Goal: Information Seeking & Learning: Learn about a topic

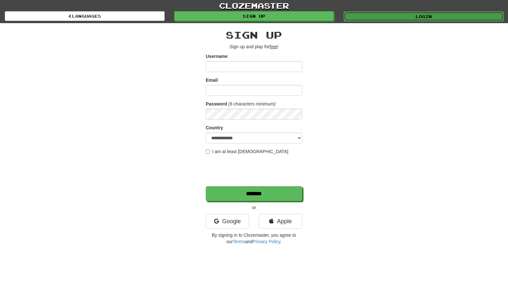
drag, startPoint x: 0, startPoint y: 0, endPoint x: 365, endPoint y: 13, distance: 365.7
click at [365, 13] on link "Login" at bounding box center [424, 17] width 160 height 10
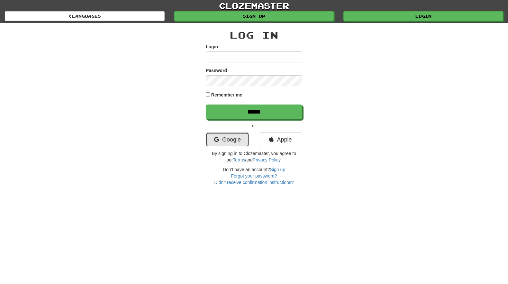
click at [231, 141] on link "Google" at bounding box center [227, 139] width 43 height 15
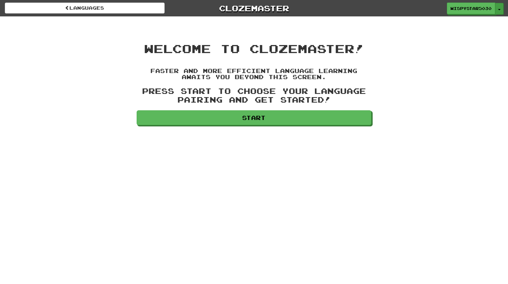
click at [500, 10] on button "Toggle Dropdown" at bounding box center [499, 9] width 8 height 12
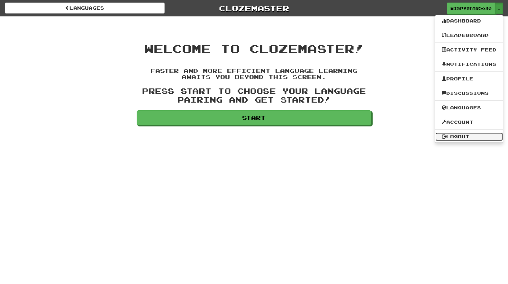
click at [456, 136] on link "Logout" at bounding box center [469, 136] width 68 height 8
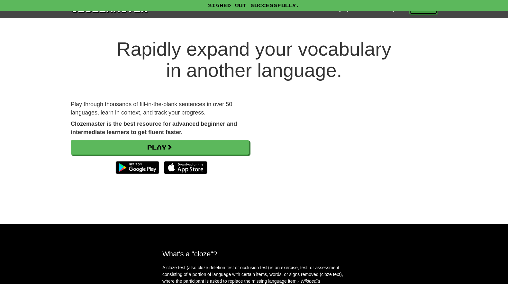
click at [427, 13] on link "Play" at bounding box center [423, 9] width 28 height 11
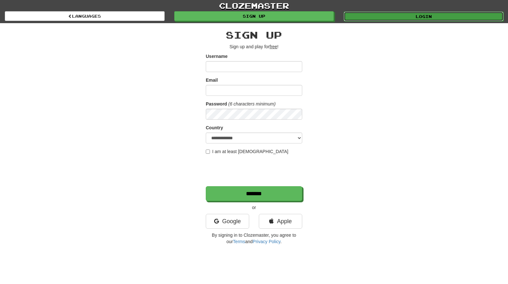
click at [403, 18] on link "Login" at bounding box center [424, 17] width 160 height 10
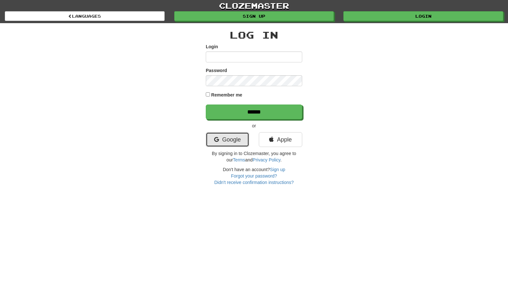
click at [235, 146] on link "Google" at bounding box center [227, 139] width 43 height 15
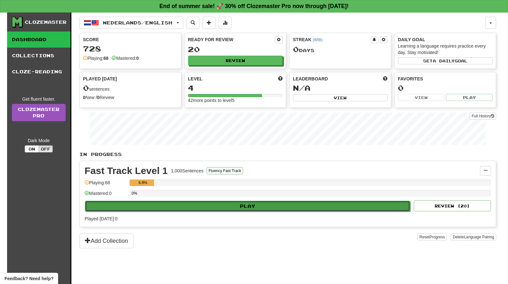
click at [257, 205] on button "Play" at bounding box center [247, 206] width 325 height 11
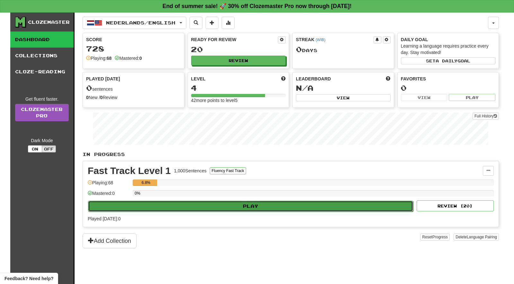
select select "**"
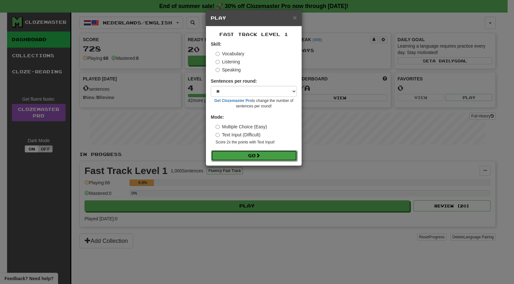
click at [250, 156] on button "Go" at bounding box center [254, 155] width 86 height 11
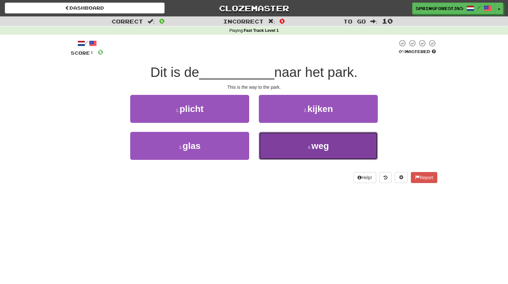
click at [312, 147] on span "weg" at bounding box center [319, 146] width 17 height 10
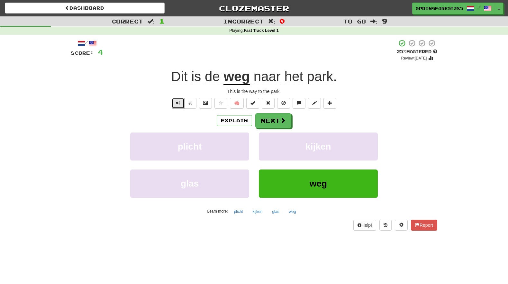
click at [175, 104] on button "Text-to-speech controls" at bounding box center [178, 103] width 13 height 11
click at [190, 106] on button "½" at bounding box center [190, 103] width 12 height 11
click at [264, 121] on button "Next" at bounding box center [274, 120] width 36 height 15
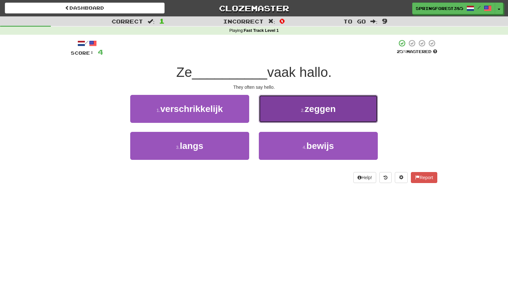
click at [291, 115] on button "2 . zeggen" at bounding box center [318, 109] width 119 height 28
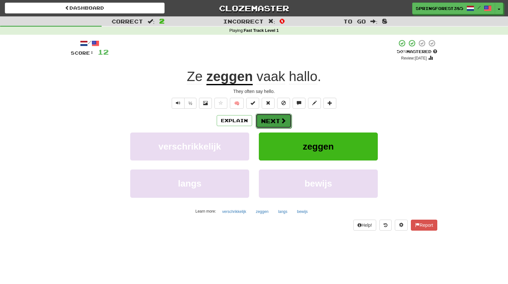
click at [264, 118] on button "Next" at bounding box center [274, 120] width 36 height 15
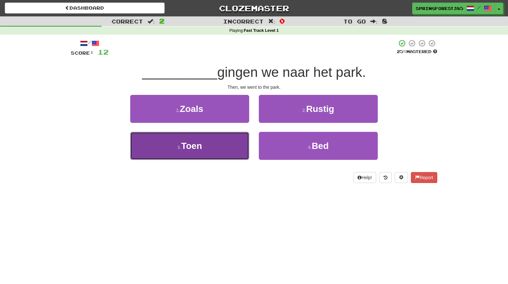
click at [213, 149] on button "3 . Toen" at bounding box center [189, 146] width 119 height 28
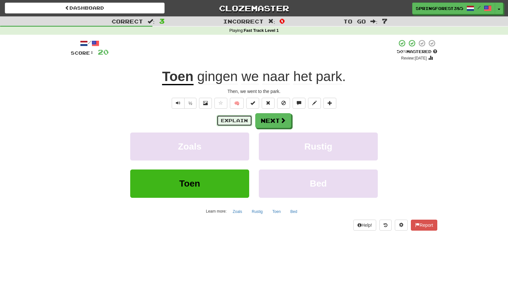
click at [230, 117] on button "Explain" at bounding box center [234, 120] width 35 height 11
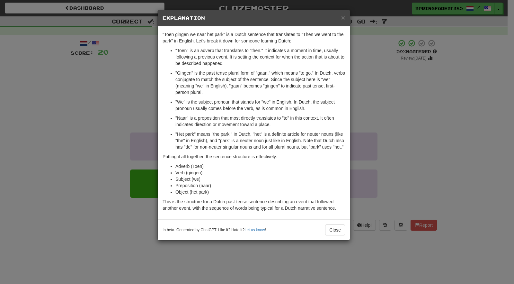
click at [340, 17] on h5 "Explanation" at bounding box center [254, 18] width 183 height 6
click at [345, 16] on span "×" at bounding box center [343, 17] width 4 height 7
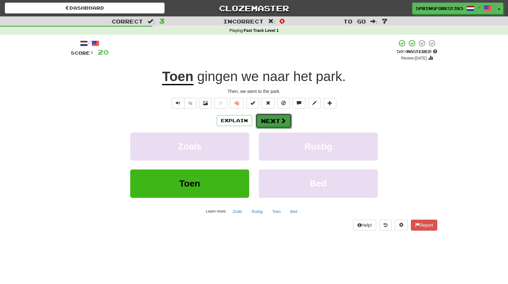
click at [279, 118] on button "Next" at bounding box center [274, 120] width 36 height 15
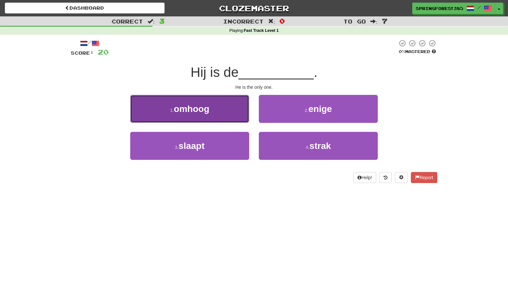
click at [212, 103] on button "1 . omhoog" at bounding box center [189, 109] width 119 height 28
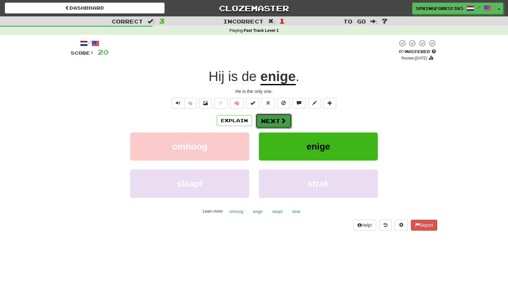
click at [273, 119] on button "Next" at bounding box center [274, 120] width 36 height 15
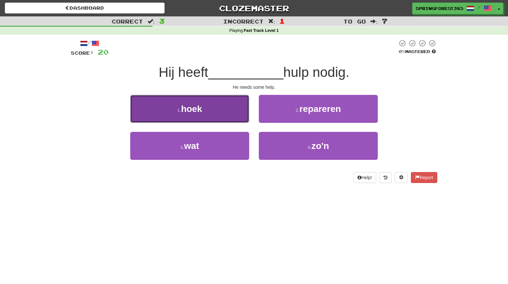
click at [224, 108] on button "1 . hoek" at bounding box center [189, 109] width 119 height 28
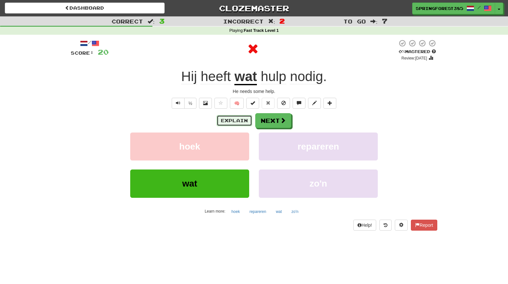
click at [232, 118] on button "Explain" at bounding box center [234, 120] width 35 height 11
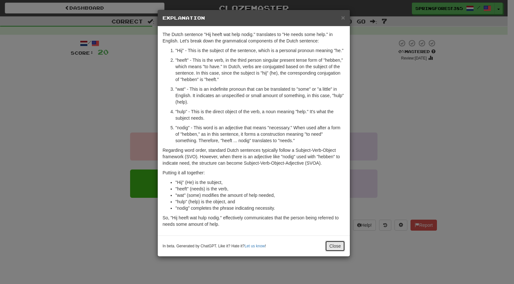
click at [337, 244] on button "Close" at bounding box center [335, 245] width 20 height 11
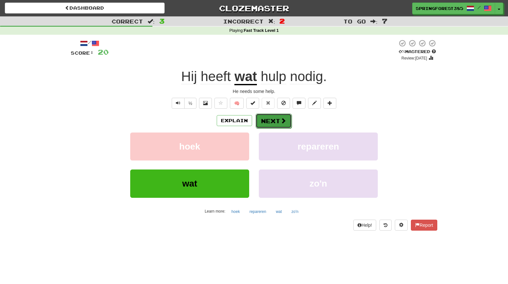
click at [271, 123] on button "Next" at bounding box center [274, 120] width 36 height 15
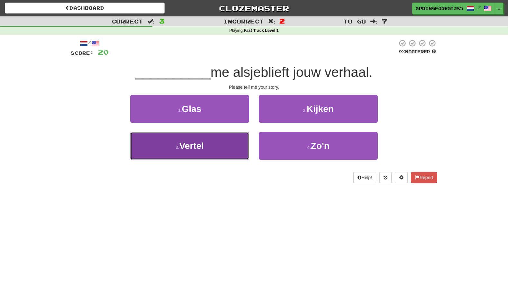
click at [219, 151] on button "3 . Vertel" at bounding box center [189, 146] width 119 height 28
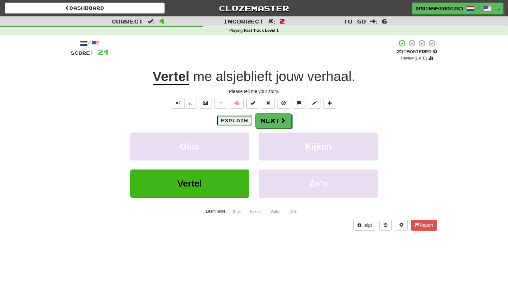
click at [231, 120] on button "Explain" at bounding box center [234, 120] width 35 height 11
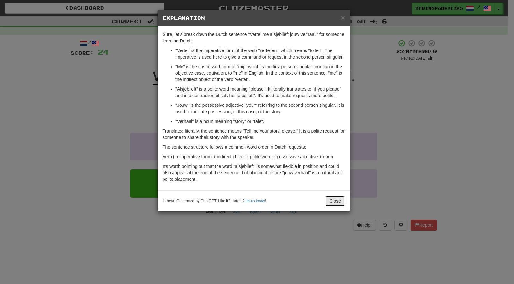
click at [334, 198] on button "Close" at bounding box center [335, 200] width 20 height 11
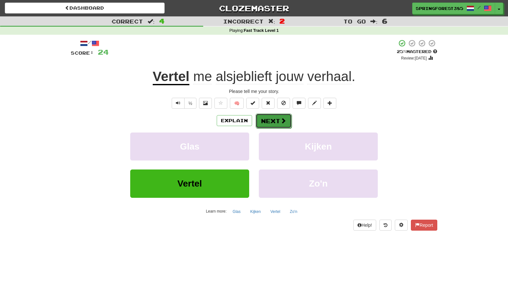
click at [276, 117] on button "Next" at bounding box center [274, 120] width 36 height 15
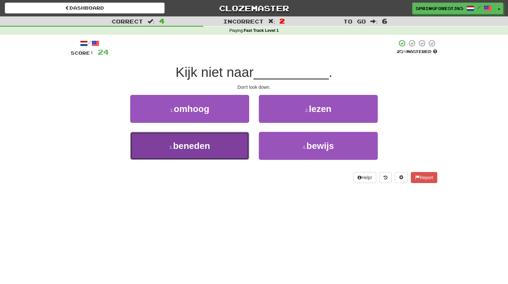
click at [221, 146] on button "3 . beneden" at bounding box center [189, 146] width 119 height 28
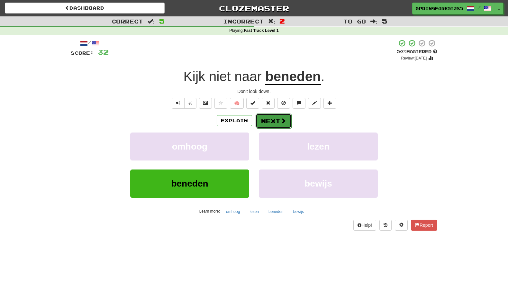
click at [278, 118] on button "Next" at bounding box center [274, 120] width 36 height 15
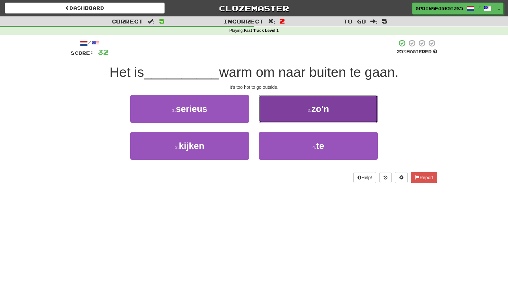
click at [313, 113] on span "zo'n" at bounding box center [320, 109] width 18 height 10
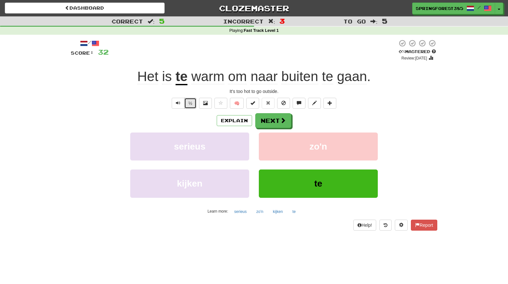
click at [194, 104] on button "½" at bounding box center [190, 103] width 12 height 11
click at [230, 118] on button "Explain" at bounding box center [234, 120] width 35 height 11
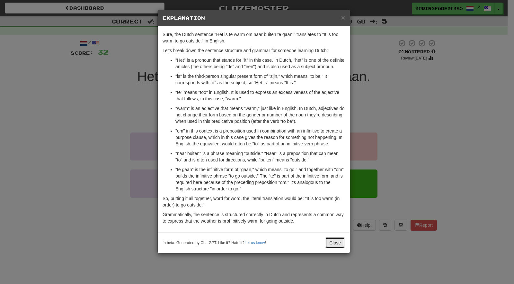
click at [335, 246] on button "Close" at bounding box center [335, 242] width 20 height 11
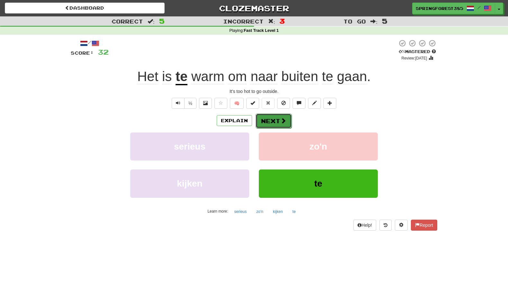
click at [275, 123] on button "Next" at bounding box center [274, 120] width 36 height 15
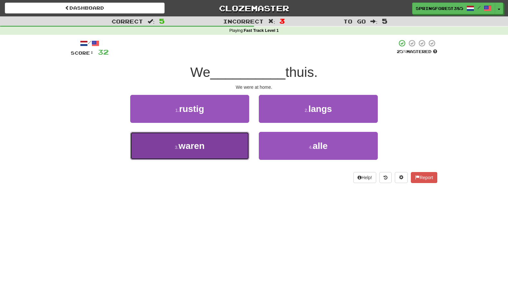
click at [218, 143] on button "3 . waren" at bounding box center [189, 146] width 119 height 28
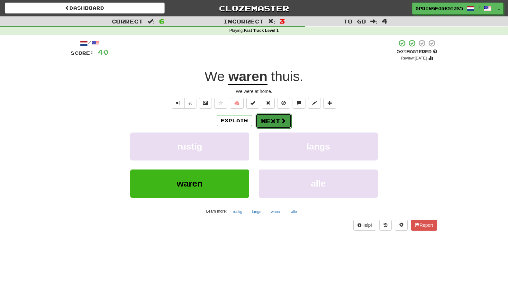
click at [276, 120] on button "Next" at bounding box center [274, 120] width 36 height 15
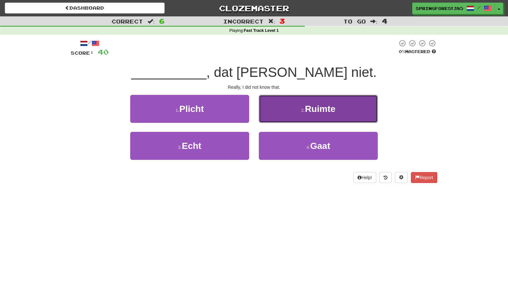
click at [344, 111] on button "2 . Ruimte" at bounding box center [318, 109] width 119 height 28
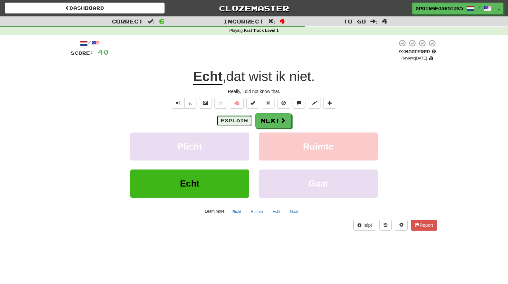
click at [241, 122] on button "Explain" at bounding box center [234, 120] width 35 height 11
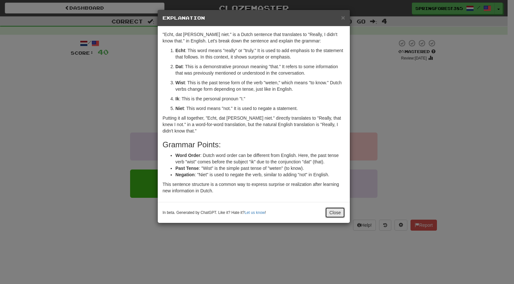
click at [336, 211] on button "Close" at bounding box center [335, 212] width 20 height 11
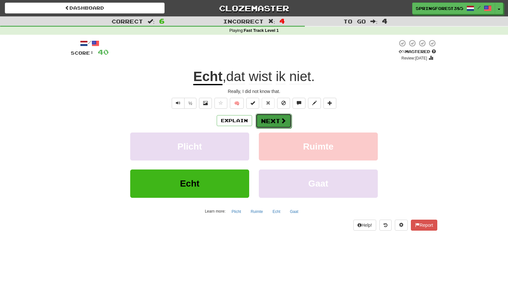
click at [274, 122] on button "Next" at bounding box center [274, 120] width 36 height 15
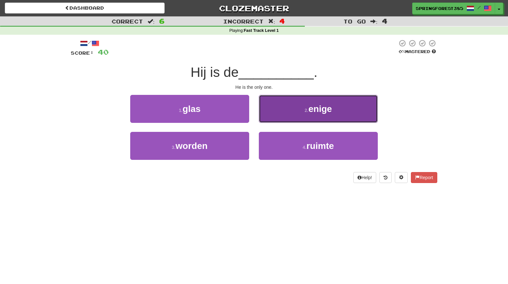
click at [314, 111] on span "enige" at bounding box center [319, 109] width 23 height 10
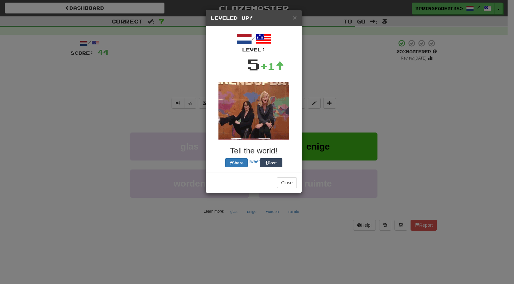
click at [280, 120] on img at bounding box center [254, 111] width 71 height 58
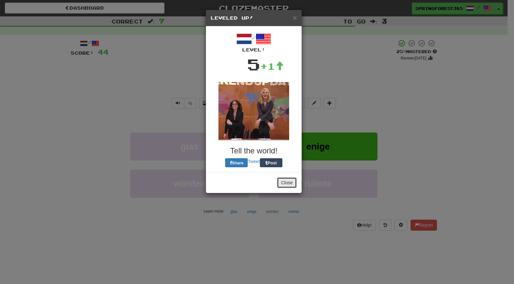
click at [287, 182] on button "Close" at bounding box center [287, 182] width 20 height 11
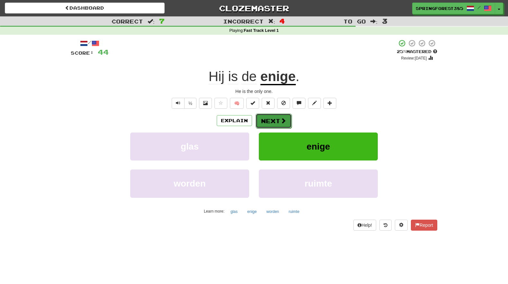
click at [276, 118] on button "Next" at bounding box center [274, 120] width 36 height 15
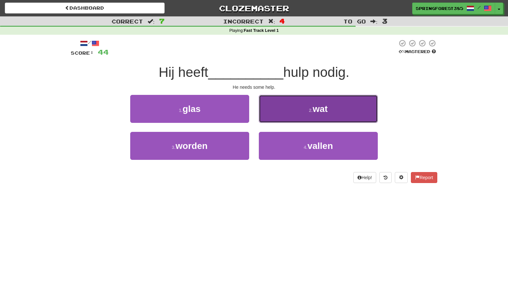
click at [336, 110] on button "2 . wat" at bounding box center [318, 109] width 119 height 28
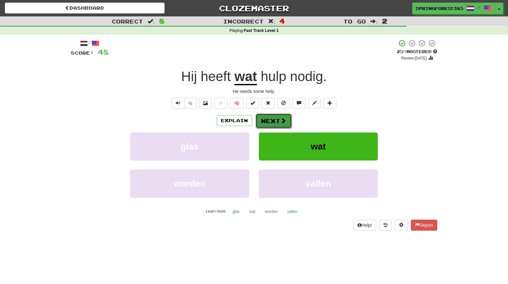
click at [270, 120] on button "Next" at bounding box center [274, 120] width 36 height 15
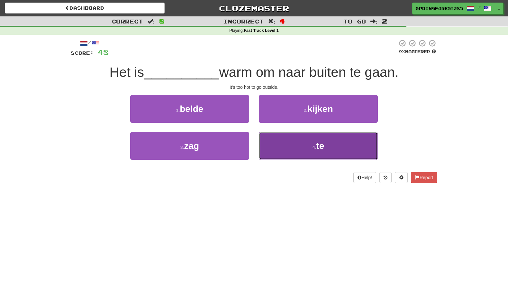
click at [304, 143] on button "4 . te" at bounding box center [318, 146] width 119 height 28
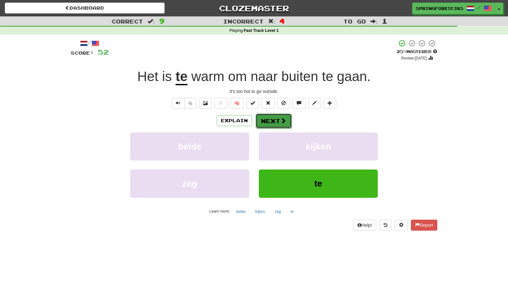
click at [276, 122] on button "Next" at bounding box center [274, 120] width 36 height 15
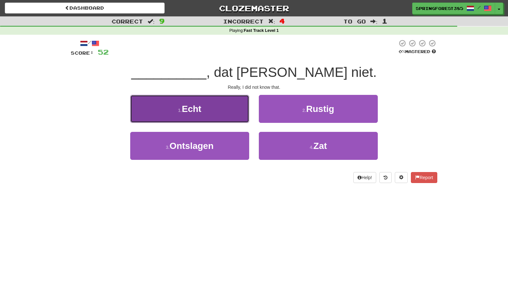
click at [208, 110] on button "1 . Echt" at bounding box center [189, 109] width 119 height 28
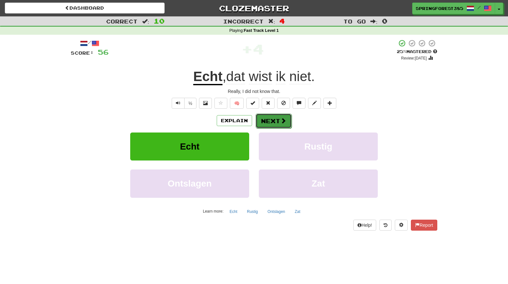
click at [274, 121] on button "Next" at bounding box center [274, 120] width 36 height 15
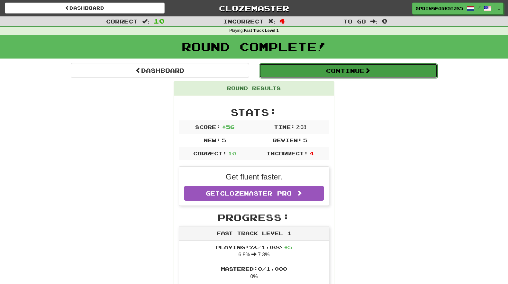
click at [328, 72] on button "Continue" at bounding box center [348, 70] width 178 height 15
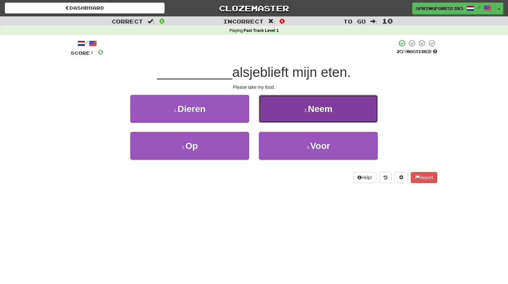
click at [302, 110] on button "2 . Neem" at bounding box center [318, 109] width 119 height 28
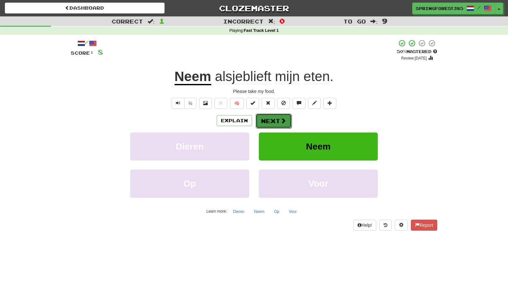
click at [279, 119] on button "Next" at bounding box center [274, 120] width 36 height 15
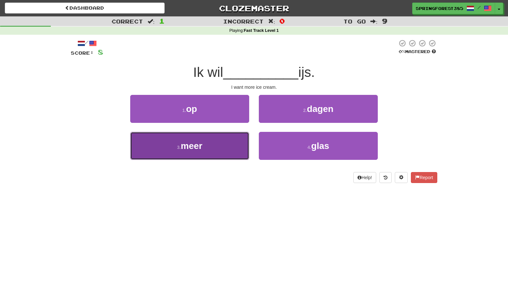
click at [231, 149] on button "3 . meer" at bounding box center [189, 146] width 119 height 28
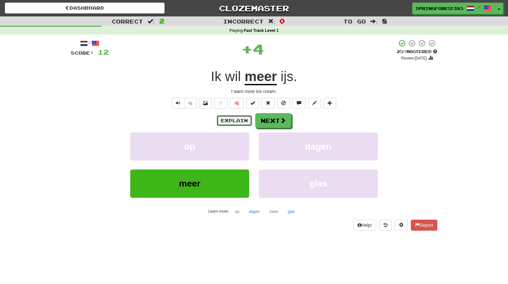
click at [232, 123] on button "Explain" at bounding box center [234, 120] width 35 height 11
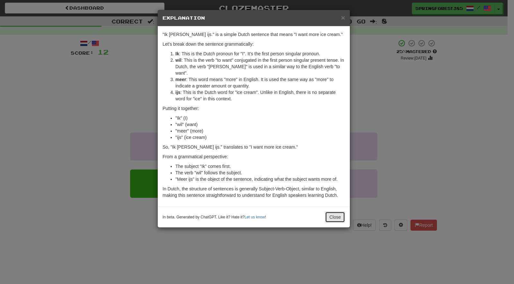
click at [335, 213] on button "Close" at bounding box center [335, 217] width 20 height 11
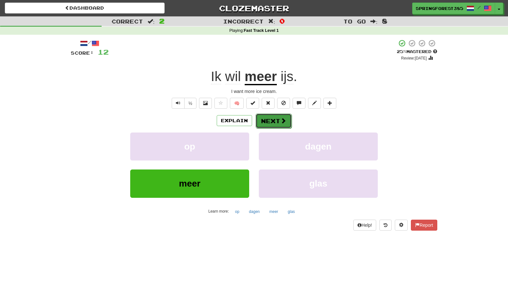
click at [278, 123] on button "Next" at bounding box center [274, 120] width 36 height 15
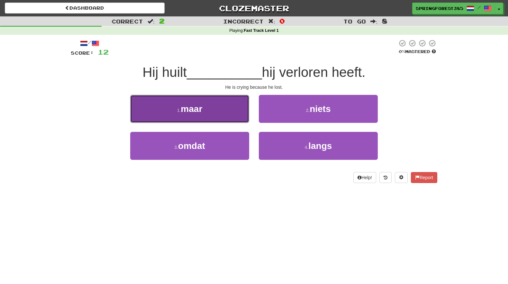
click at [226, 113] on button "1 . maar" at bounding box center [189, 109] width 119 height 28
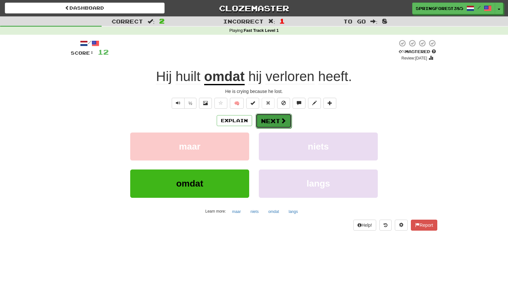
click at [272, 121] on button "Next" at bounding box center [274, 120] width 36 height 15
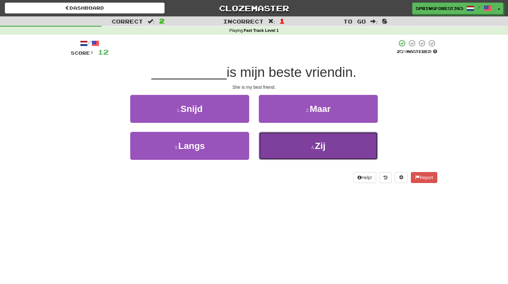
click at [291, 148] on button "4 . Zij" at bounding box center [318, 146] width 119 height 28
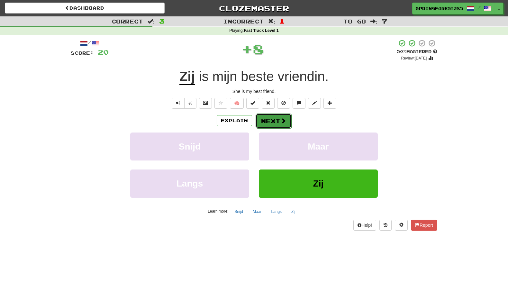
click at [272, 115] on button "Next" at bounding box center [274, 120] width 36 height 15
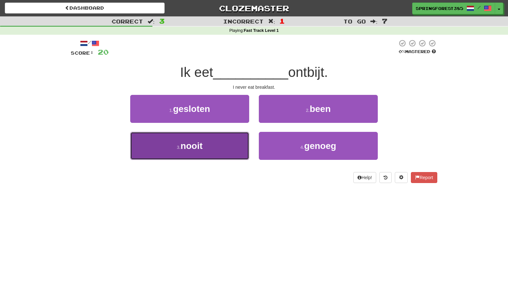
click at [219, 149] on button "3 . nooit" at bounding box center [189, 146] width 119 height 28
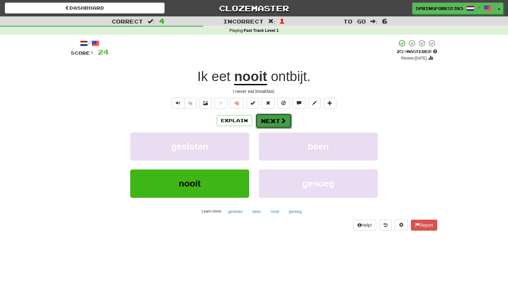
click at [265, 120] on button "Next" at bounding box center [274, 120] width 36 height 15
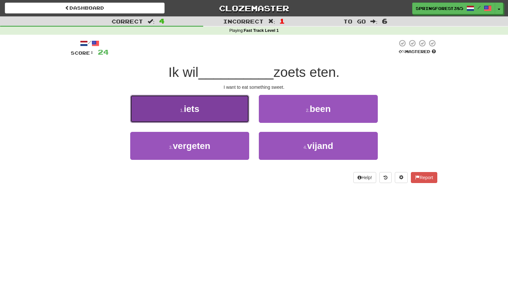
click at [236, 111] on button "1 . iets" at bounding box center [189, 109] width 119 height 28
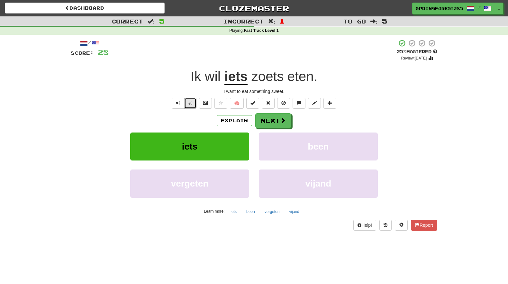
click at [191, 106] on button "½" at bounding box center [190, 103] width 12 height 11
click at [238, 125] on button "Explain" at bounding box center [234, 120] width 35 height 11
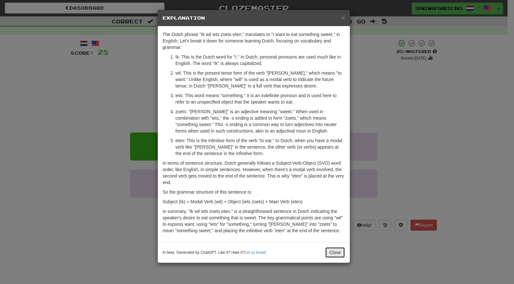
click at [331, 249] on button "Close" at bounding box center [335, 252] width 20 height 11
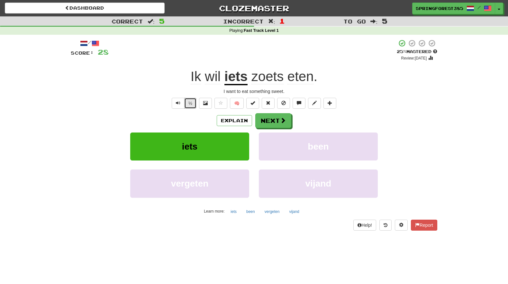
click at [191, 108] on button "½" at bounding box center [190, 103] width 12 height 11
click at [268, 120] on button "Next" at bounding box center [274, 120] width 36 height 15
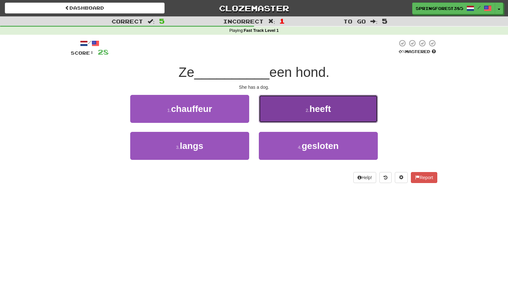
click at [280, 112] on button "2 . heeft" at bounding box center [318, 109] width 119 height 28
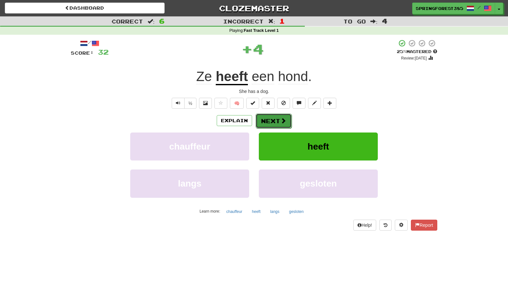
click at [278, 128] on button "Next" at bounding box center [274, 120] width 36 height 15
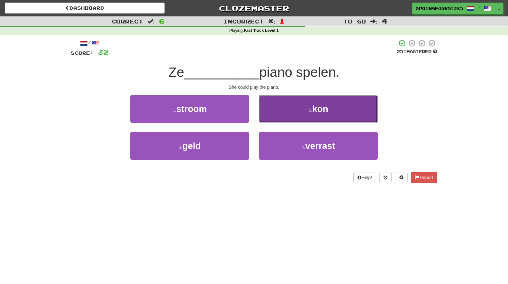
click at [308, 105] on button "2 . kon" at bounding box center [318, 109] width 119 height 28
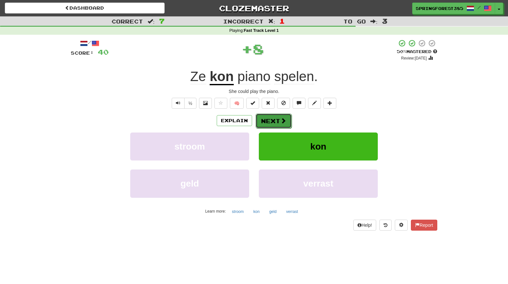
click at [275, 115] on button "Next" at bounding box center [274, 120] width 36 height 15
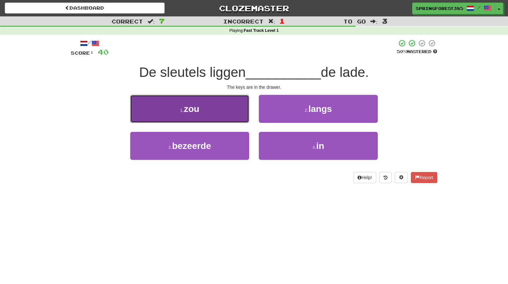
click at [239, 117] on button "1 . zou" at bounding box center [189, 109] width 119 height 28
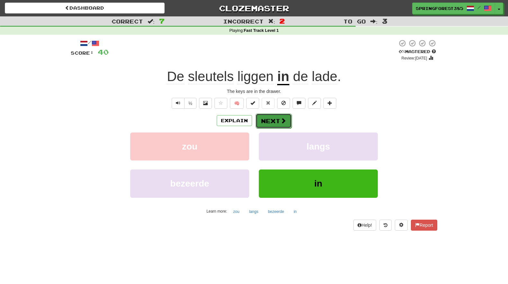
click at [279, 122] on button "Next" at bounding box center [274, 120] width 36 height 15
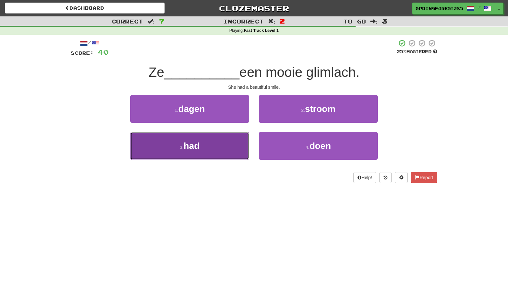
click at [213, 158] on button "3 . had" at bounding box center [189, 146] width 119 height 28
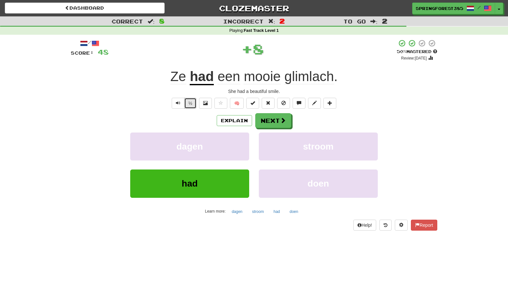
click at [188, 104] on button "½" at bounding box center [190, 103] width 12 height 11
click at [267, 119] on button "Next" at bounding box center [274, 120] width 36 height 15
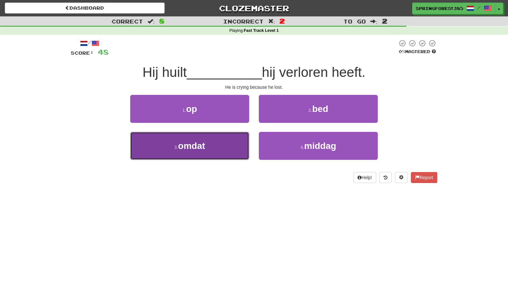
click at [231, 148] on button "3 . omdat" at bounding box center [189, 146] width 119 height 28
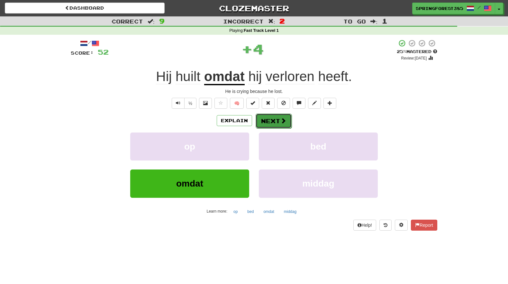
click at [275, 121] on button "Next" at bounding box center [274, 120] width 36 height 15
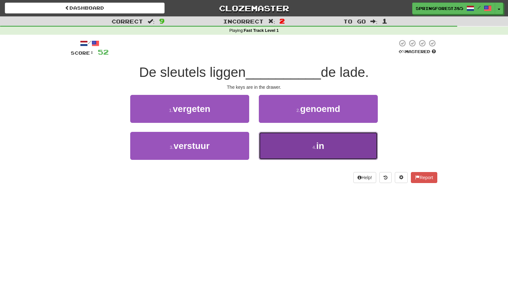
click at [286, 146] on button "4 . in" at bounding box center [318, 146] width 119 height 28
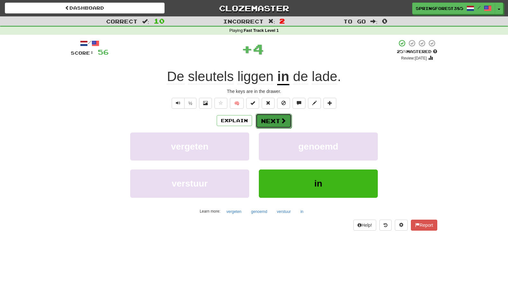
click at [271, 122] on button "Next" at bounding box center [274, 120] width 36 height 15
